Goal: Information Seeking & Learning: Learn about a topic

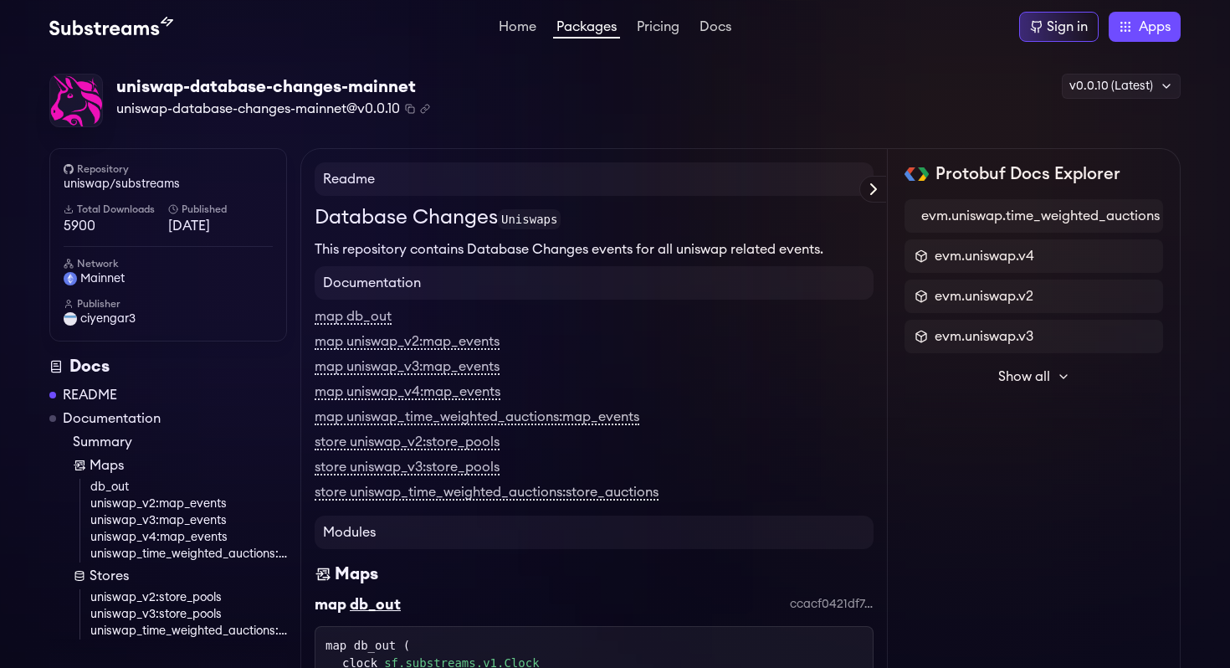
click at [563, 28] on link "Packages" at bounding box center [586, 29] width 67 height 18
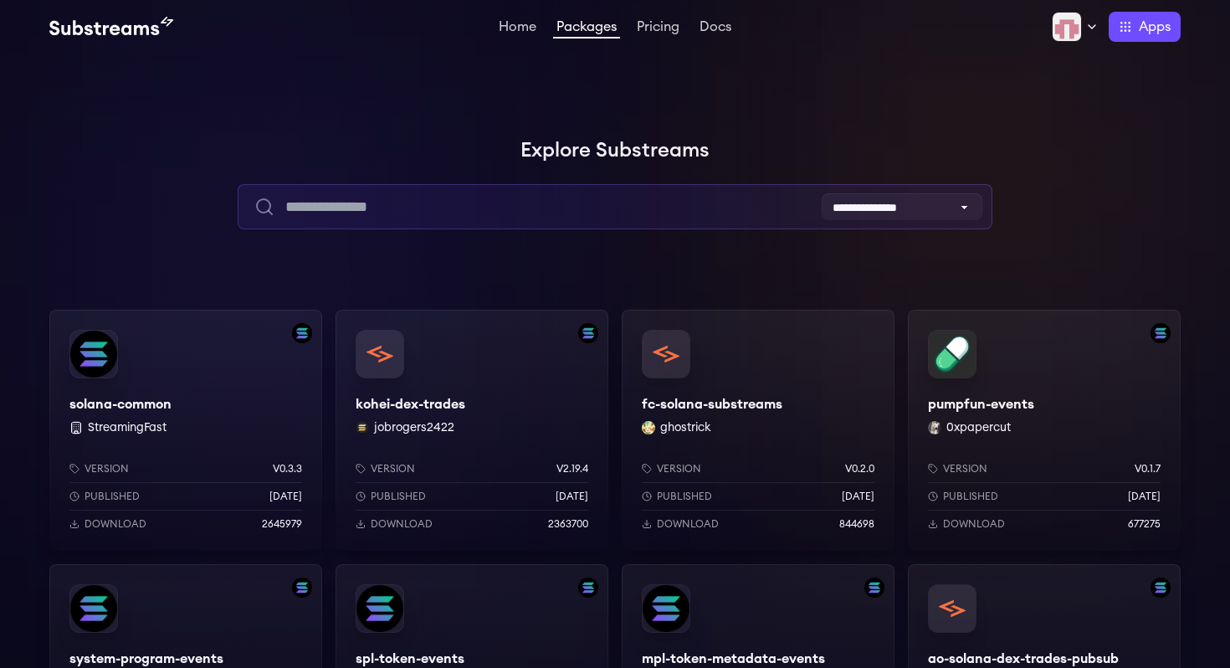
click at [499, 200] on input "text" at bounding box center [615, 206] width 754 height 45
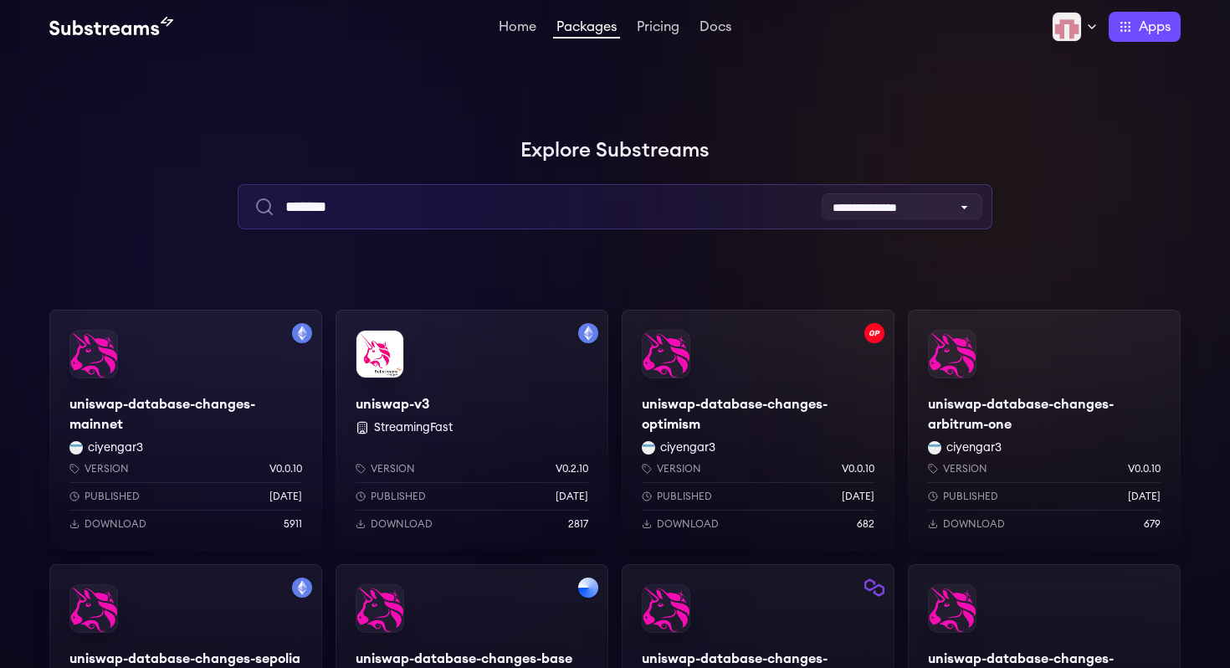
type input "*******"
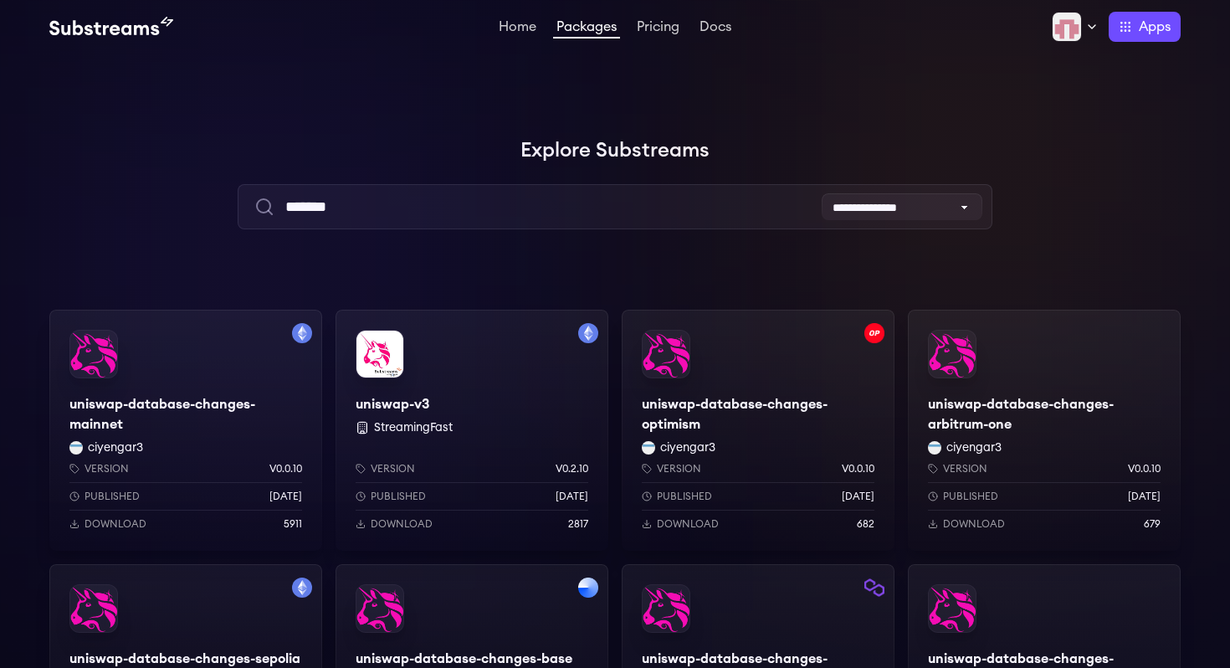
click at [210, 443] on div "Version v0.0.10 Published 3 weeks ago Download 5911" at bounding box center [185, 492] width 273 height 115
